Goal: Information Seeking & Learning: Learn about a topic

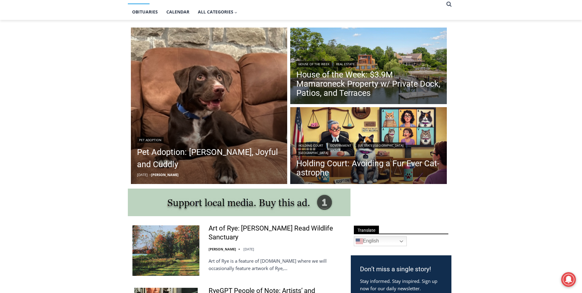
scroll to position [153, 0]
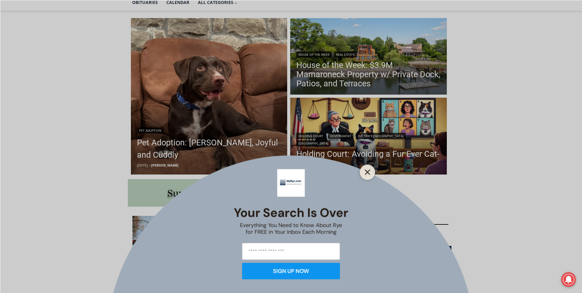
click at [365, 170] on icon "Close" at bounding box center [368, 172] width 6 height 6
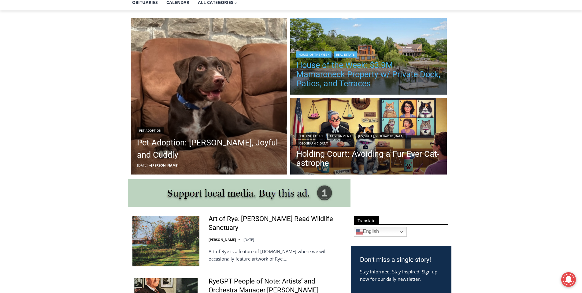
click at [370, 67] on link "House of the Week: $3.9M Mamaroneck Property w/ Private Dock, Patios, and Terra…" at bounding box center [368, 75] width 144 height 28
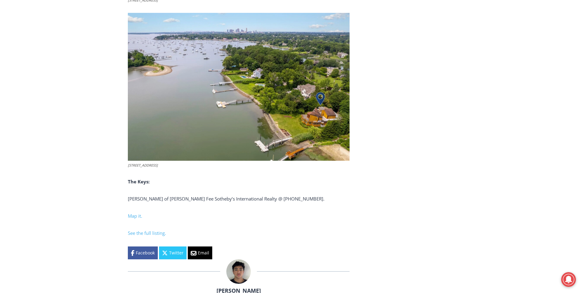
scroll to position [2354, 0]
